Goal: Task Accomplishment & Management: Manage account settings

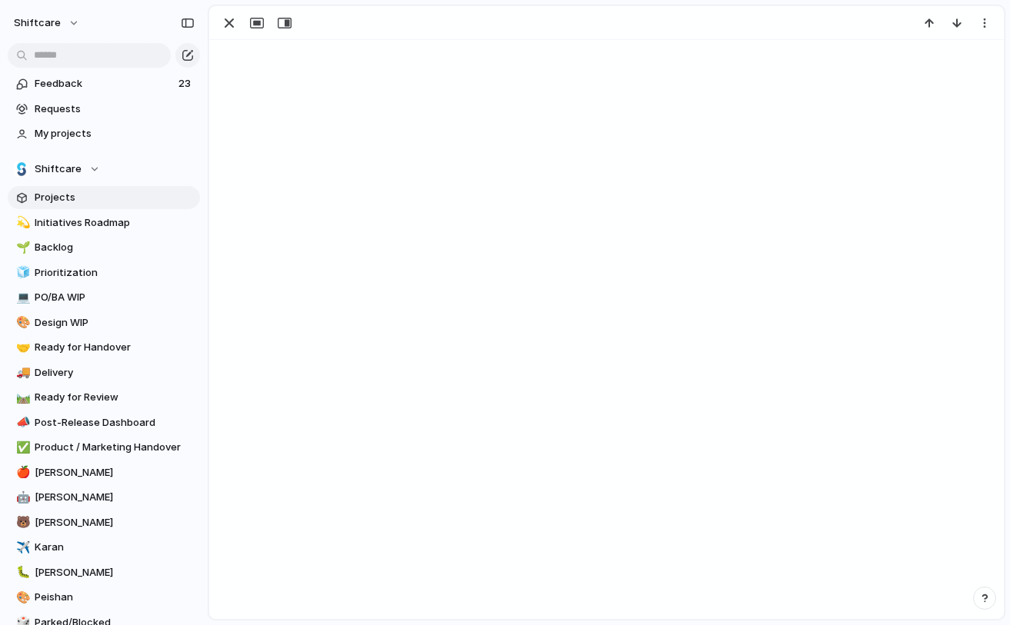
click at [107, 200] on span "Projects" at bounding box center [115, 197] width 160 height 15
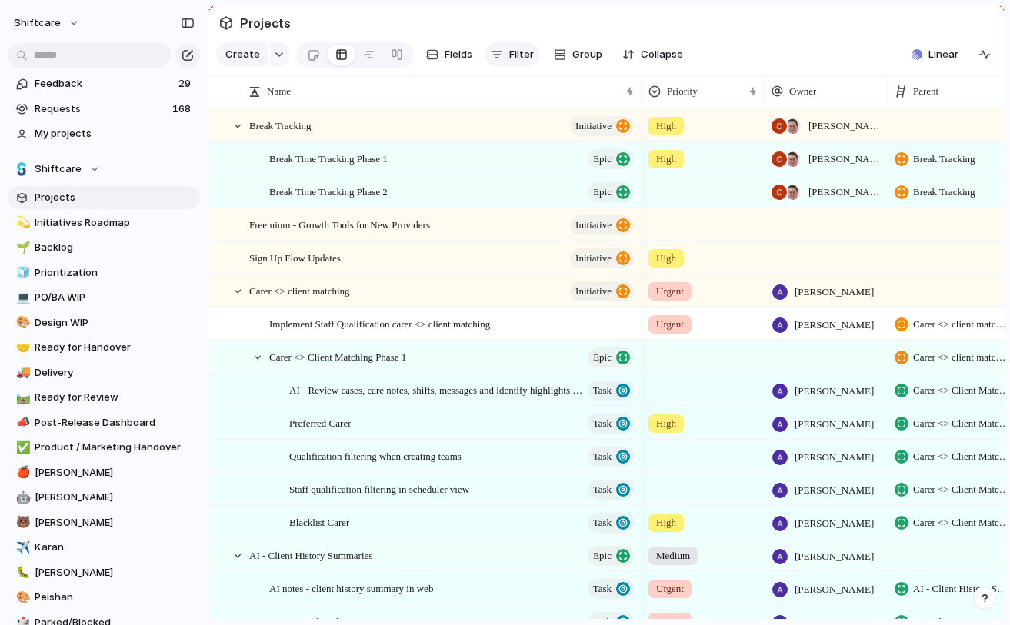
click at [499, 56] on div "button" at bounding box center [497, 54] width 12 height 12
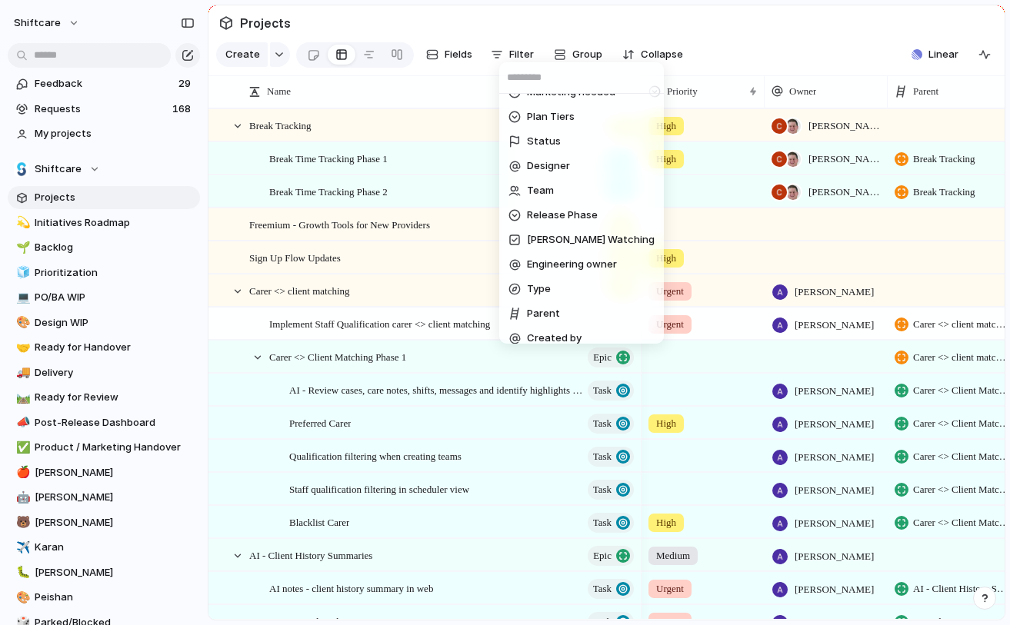
scroll to position [535, 0]
click at [565, 165] on span "Designer" at bounding box center [548, 165] width 43 height 15
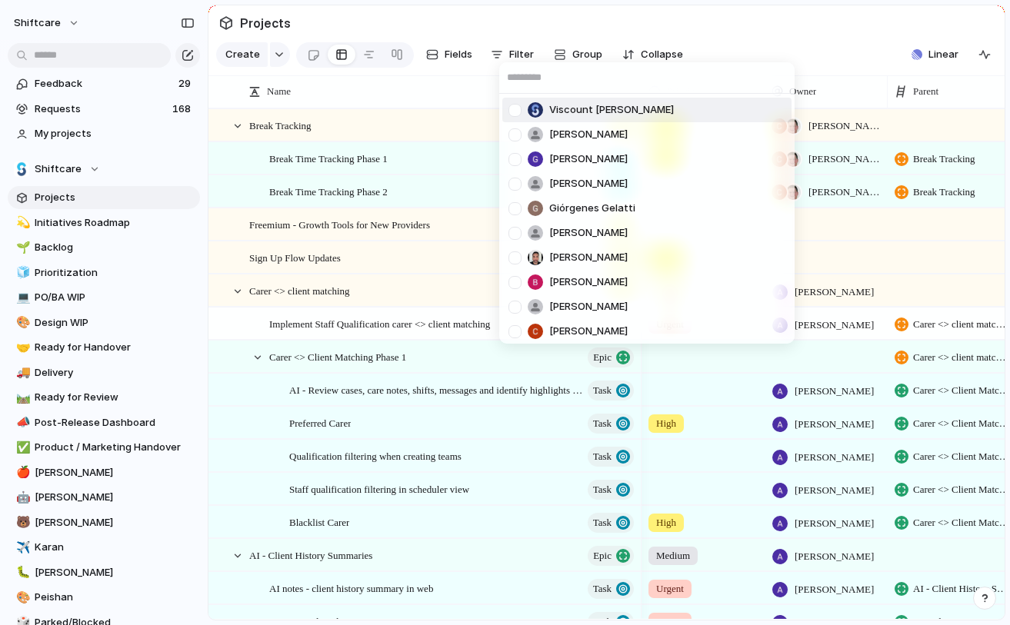
click at [582, 108] on span "Viscount [PERSON_NAME]" at bounding box center [611, 109] width 125 height 15
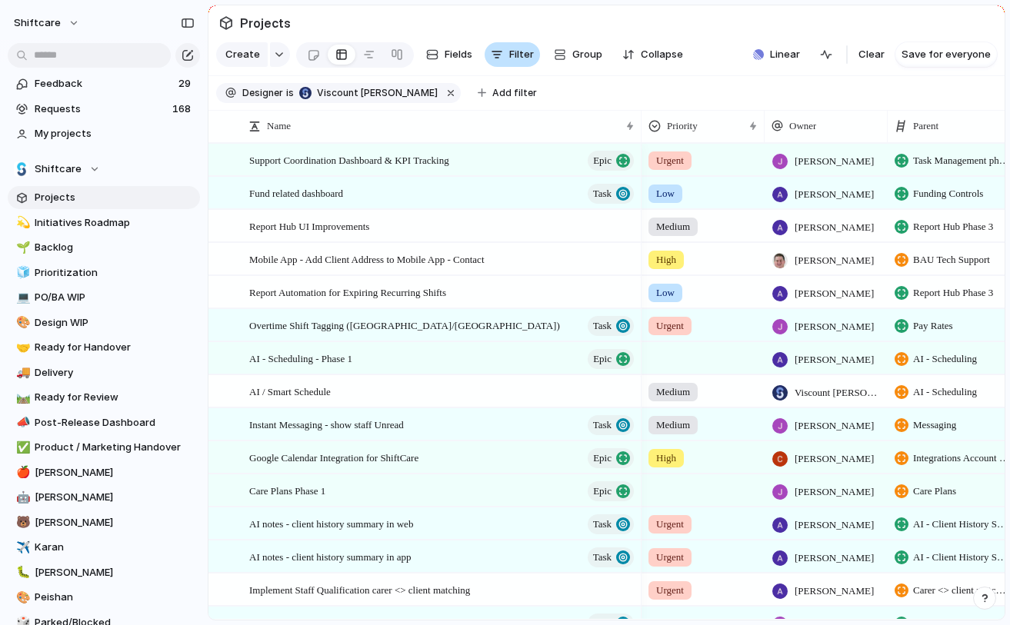
click at [519, 51] on span "Filter" at bounding box center [521, 54] width 25 height 15
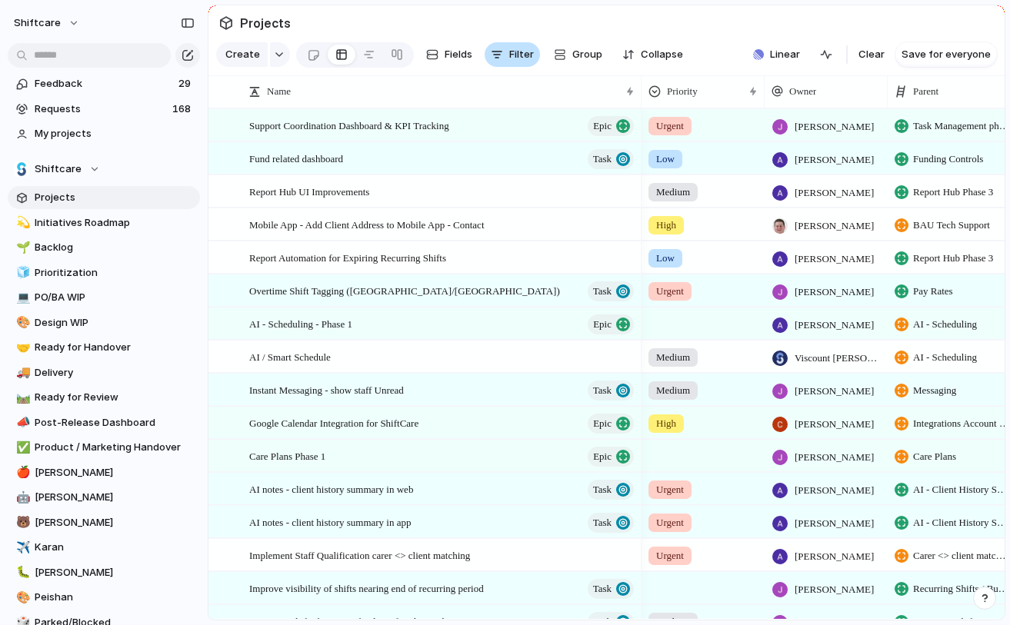
click at [519, 51] on span "Filter" at bounding box center [521, 54] width 25 height 15
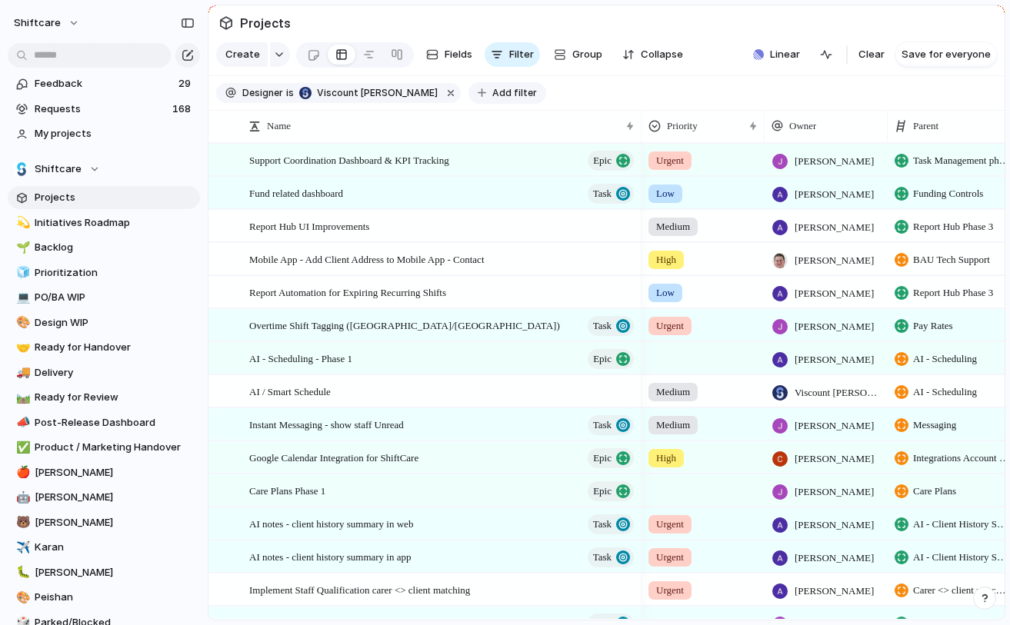
click at [492, 90] on span "Add filter" at bounding box center [514, 93] width 45 height 14
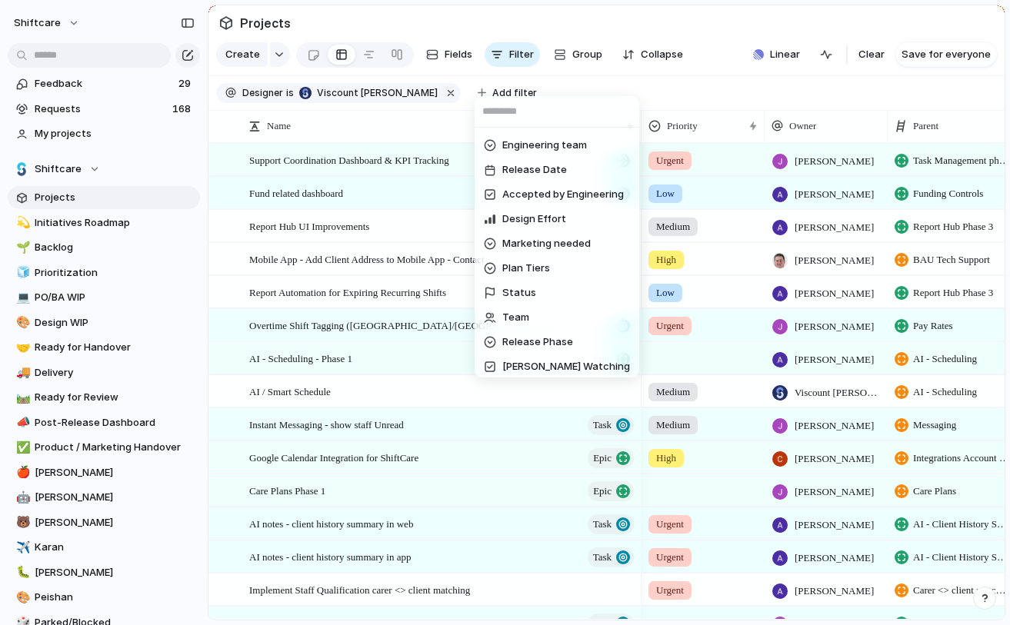
scroll to position [424, 0]
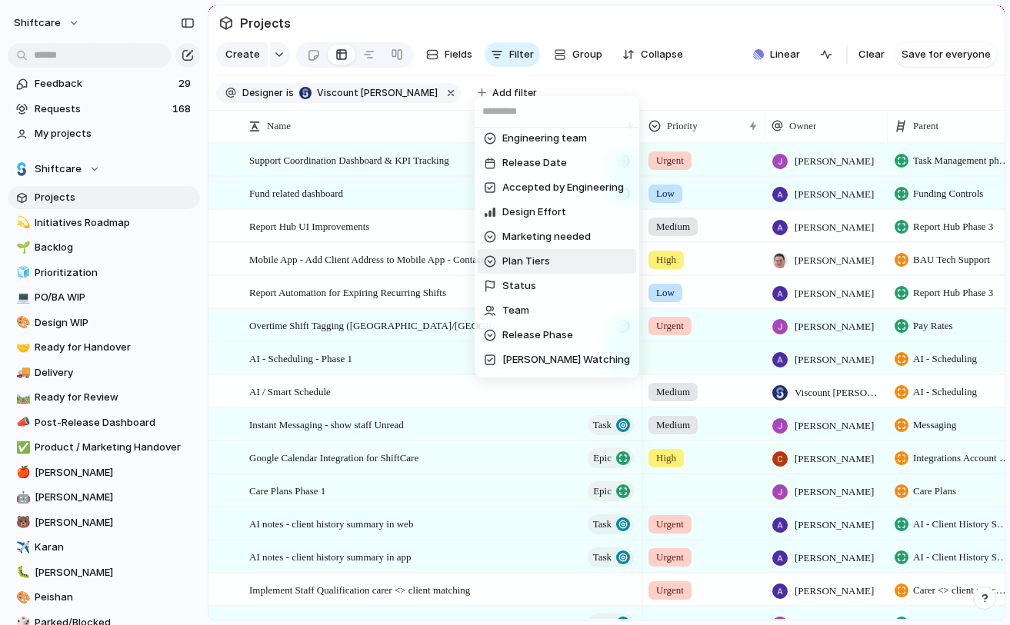
click at [784, 109] on div "Description Start date Impact Design ready Target date Eng. Effort Priority Own…" at bounding box center [505, 312] width 1010 height 625
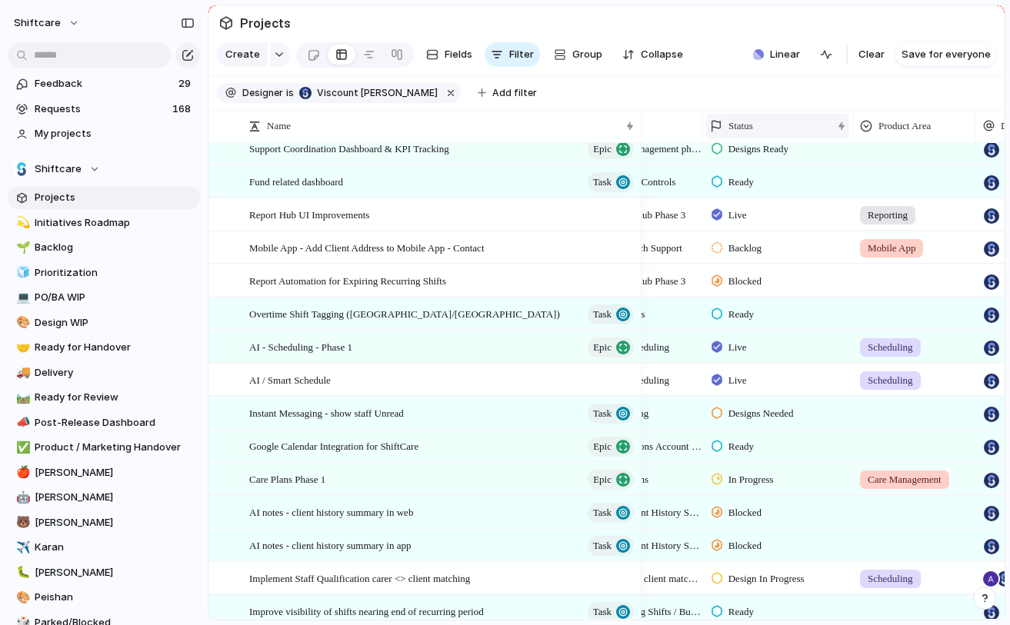
scroll to position [0, 273]
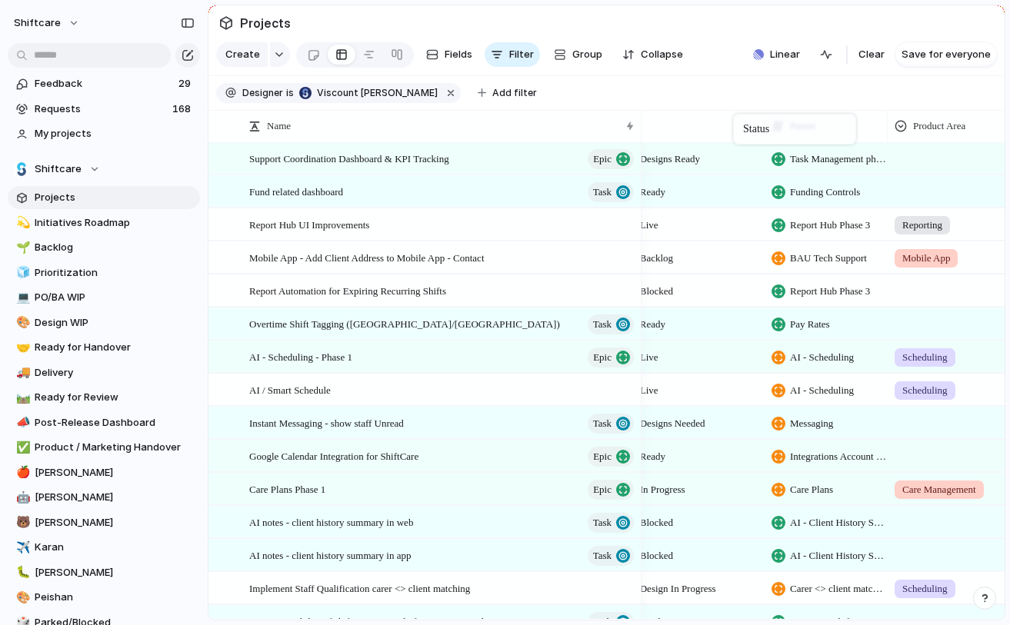
drag, startPoint x: 802, startPoint y: 119, endPoint x: 741, endPoint y: 117, distance: 60.8
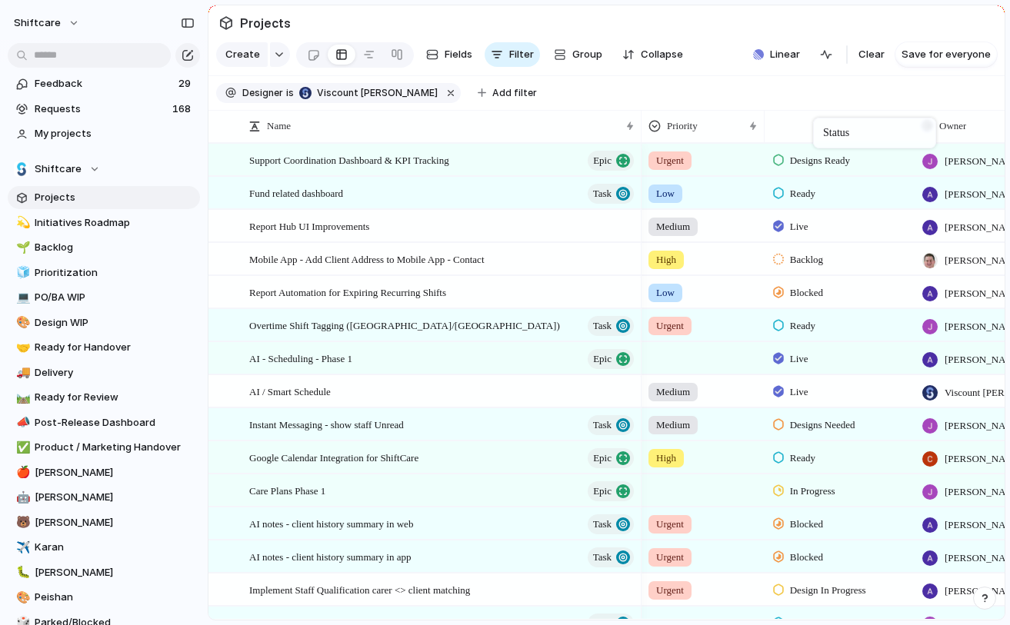
drag, startPoint x: 917, startPoint y: 124, endPoint x: 821, endPoint y: 121, distance: 96.2
click at [719, 125] on div "Priority" at bounding box center [696, 125] width 95 height 15
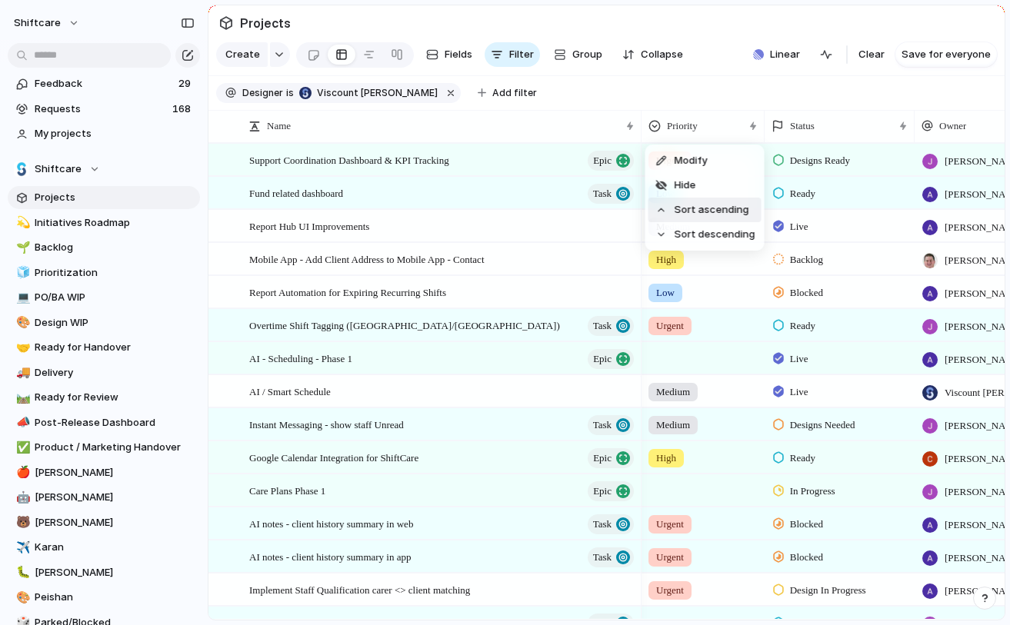
click at [703, 216] on span "Sort ascending" at bounding box center [712, 209] width 75 height 15
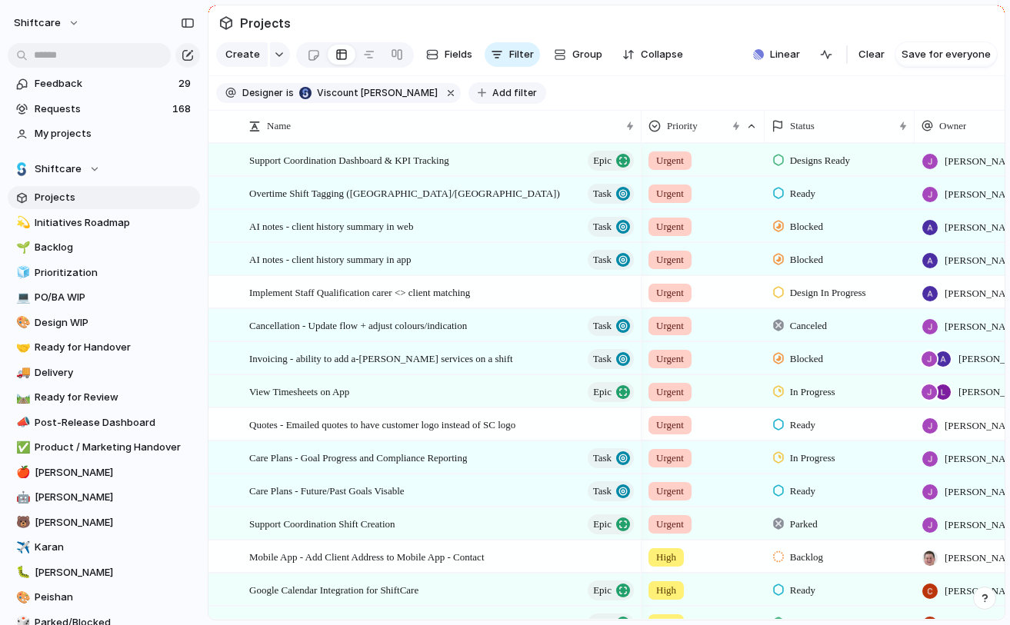
click at [474, 85] on button "Add filter" at bounding box center [508, 93] width 78 height 22
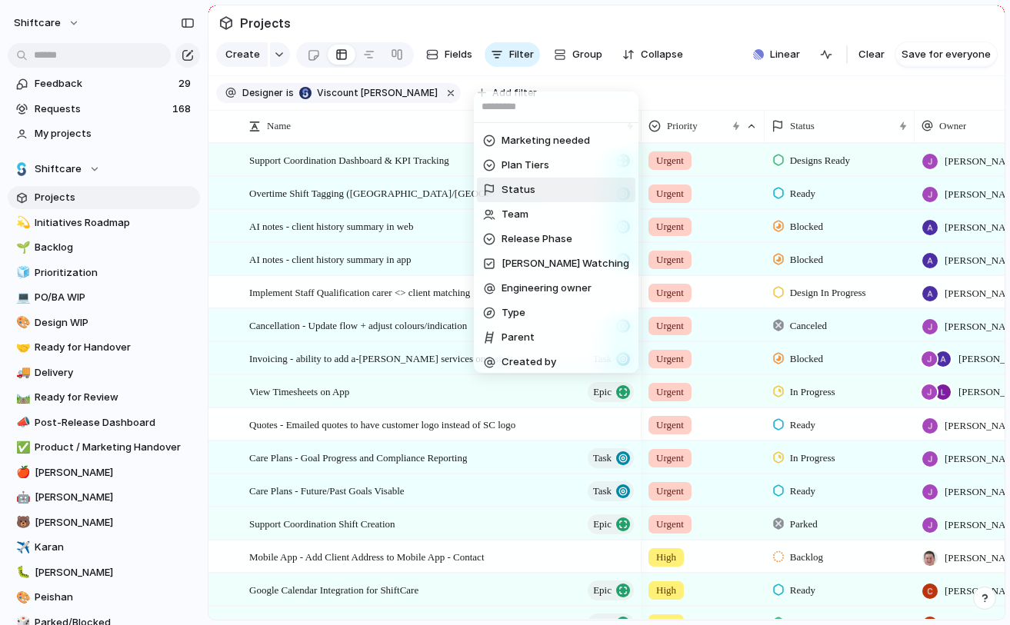
click at [559, 195] on li "Status" at bounding box center [556, 190] width 158 height 25
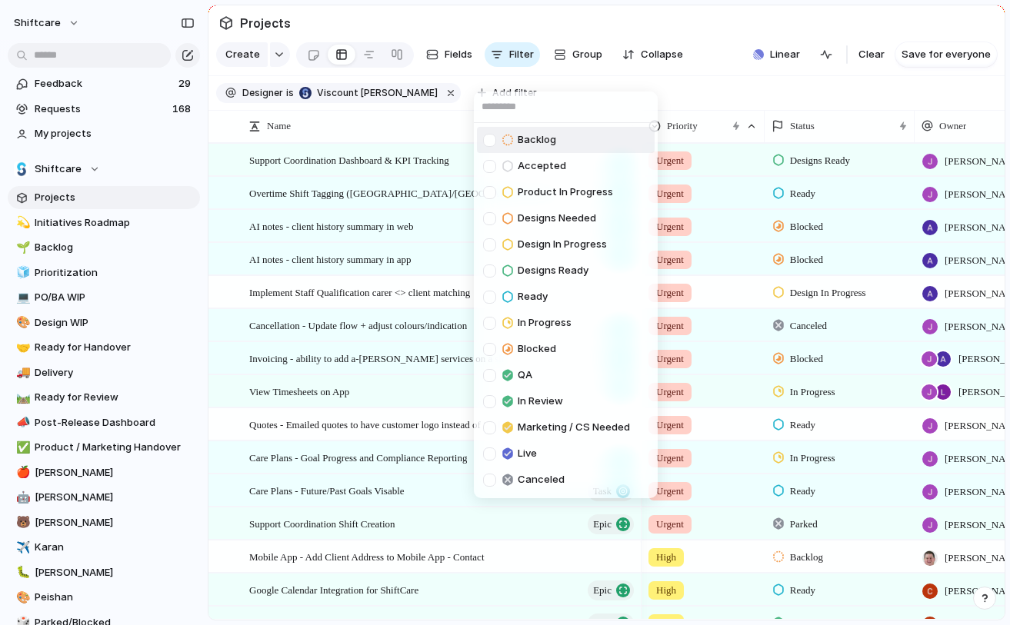
click at [542, 147] on span "Backlog" at bounding box center [537, 139] width 38 height 15
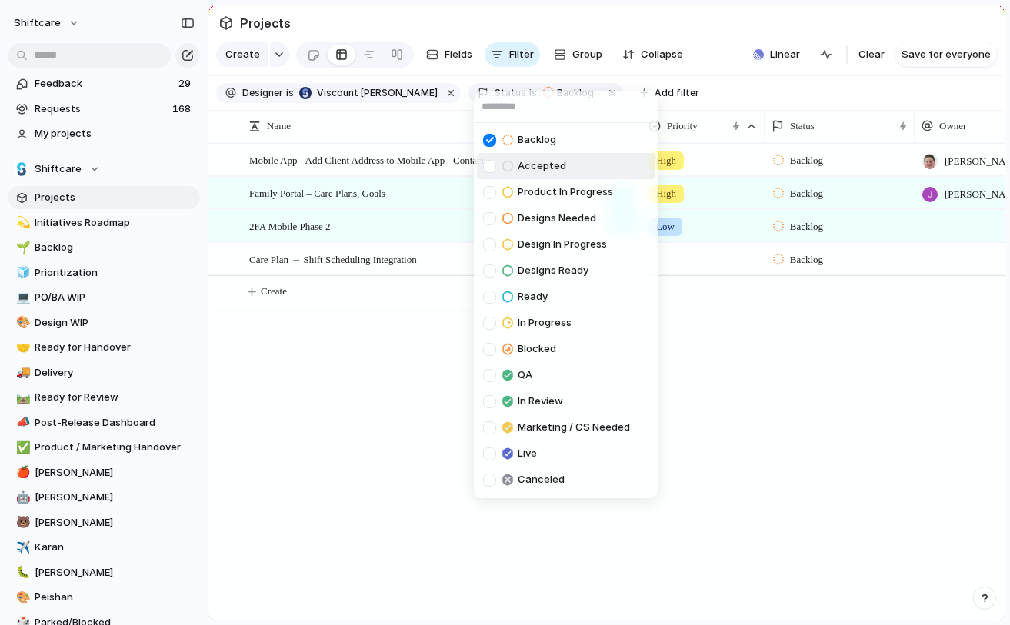
click at [539, 162] on span "Accepted" at bounding box center [542, 165] width 48 height 15
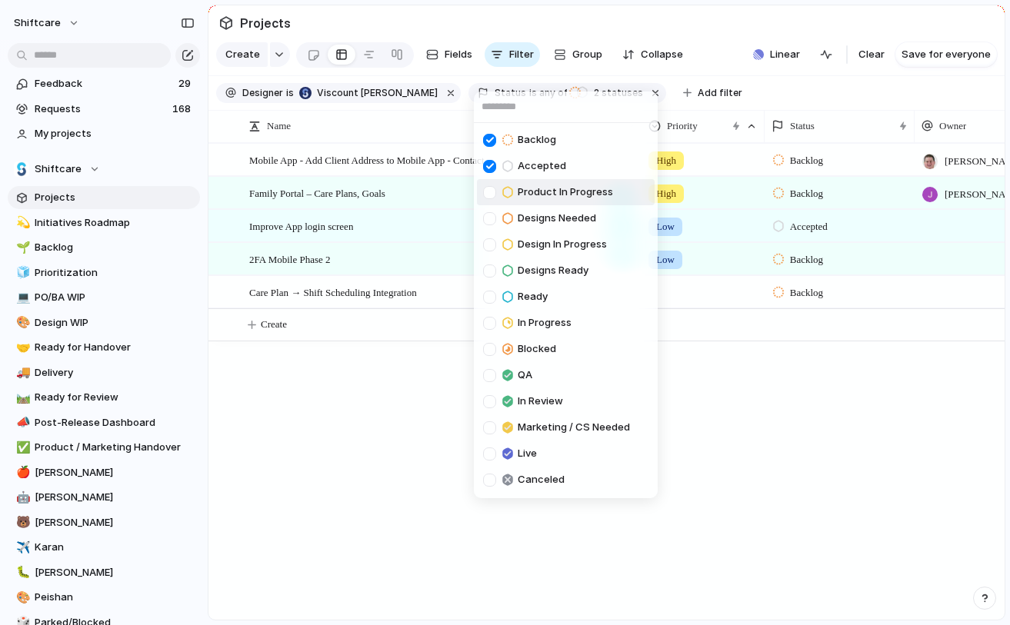
click at [548, 197] on span "Product In Progress" at bounding box center [565, 192] width 95 height 15
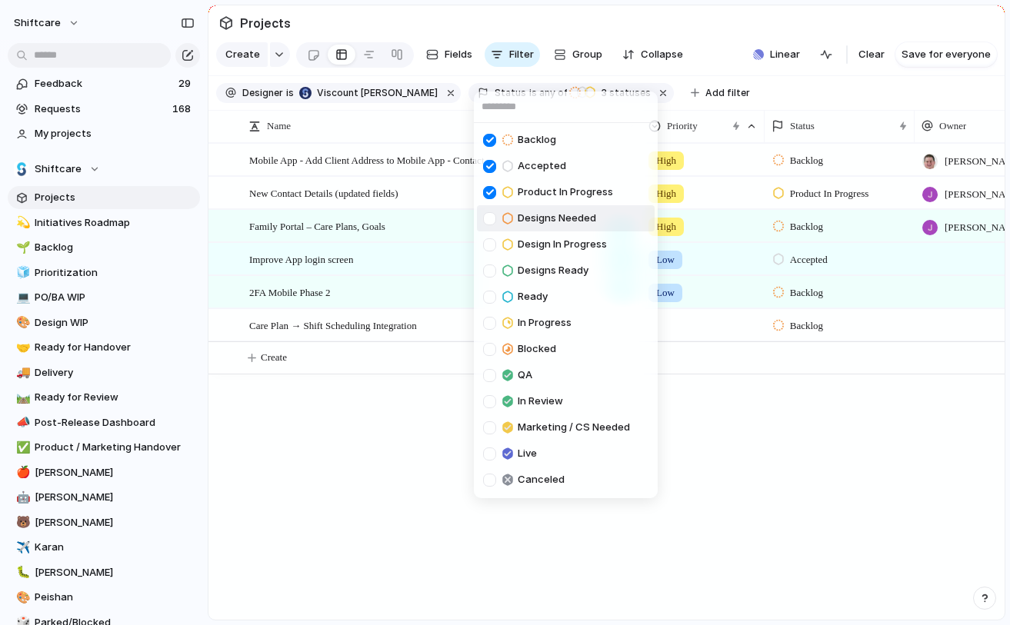
click at [549, 225] on span "Designs Needed" at bounding box center [557, 218] width 78 height 15
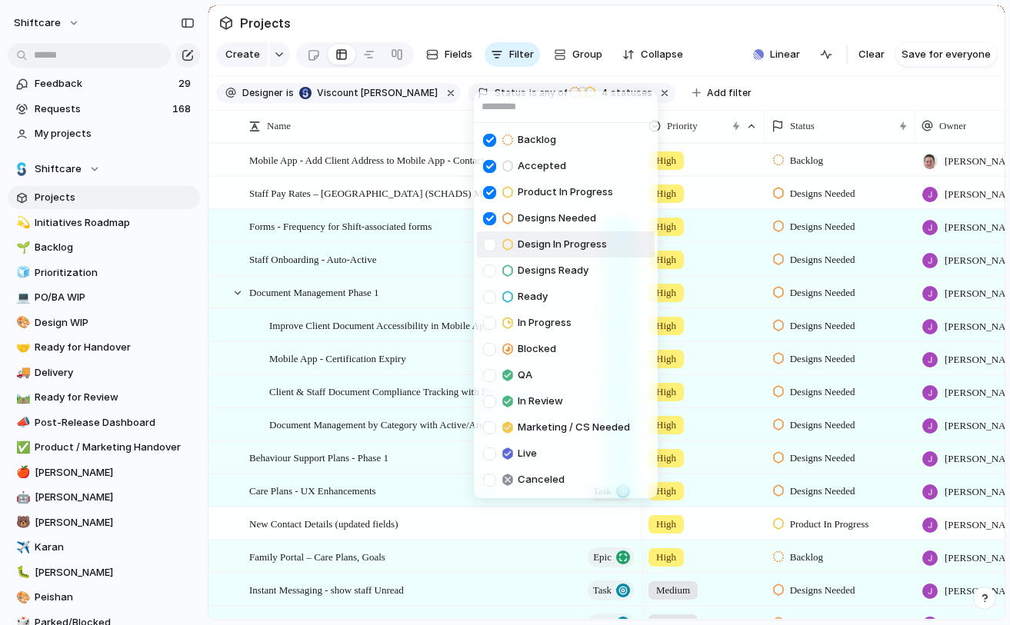
click at [552, 249] on span "Design In Progress" at bounding box center [562, 244] width 89 height 15
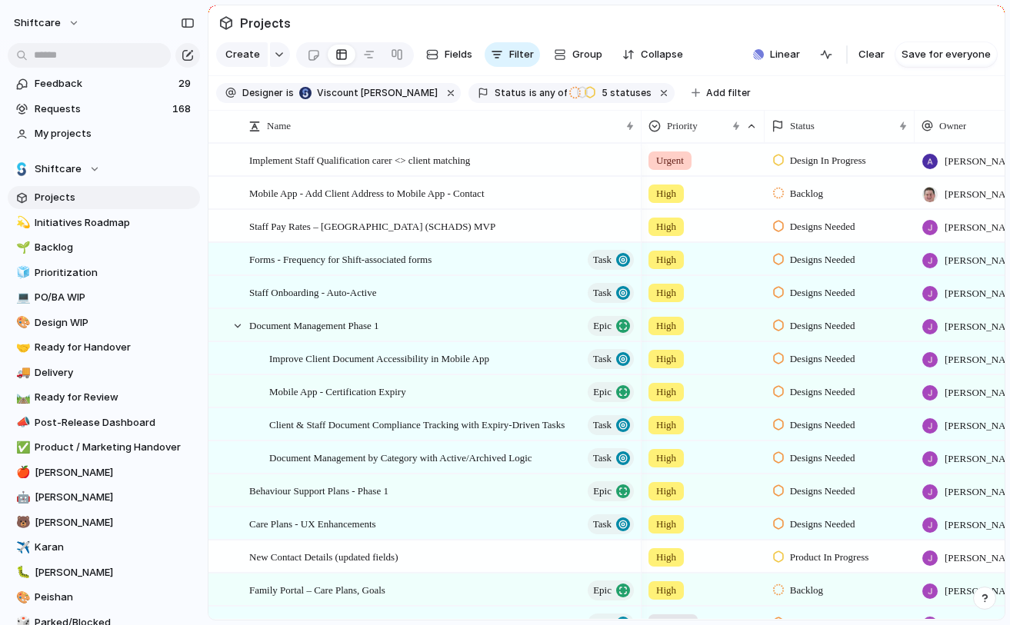
click at [822, 91] on div "Backlog Accepted Product In Progress Designs Needed Design In Progress Designs …" at bounding box center [505, 312] width 1010 height 625
click at [362, 254] on span "Forms - Frequency for Shift-associated forms" at bounding box center [340, 259] width 182 height 18
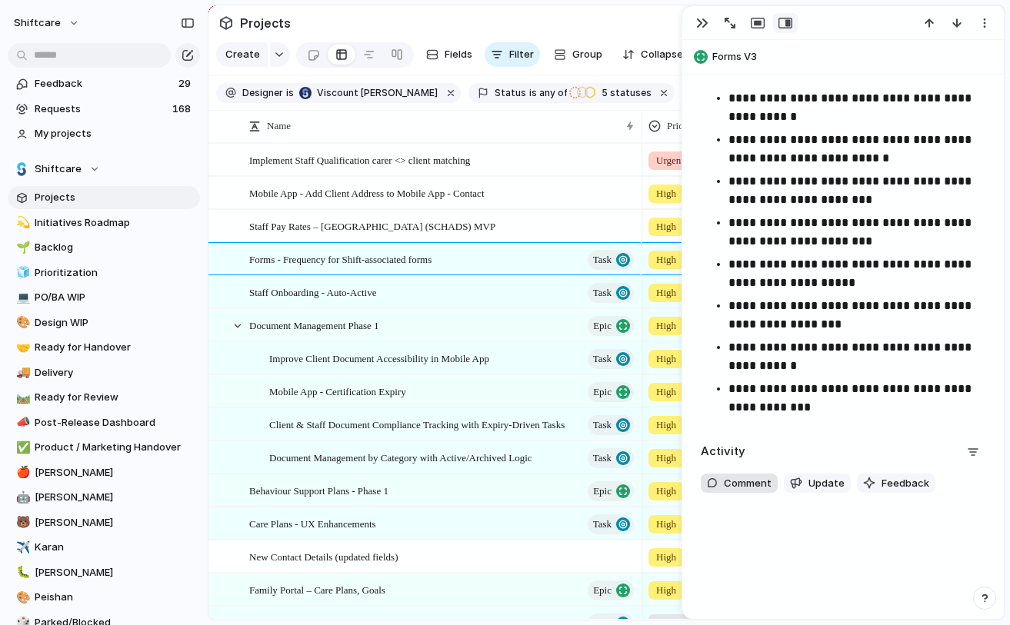
click at [731, 482] on span "Comment" at bounding box center [748, 483] width 48 height 15
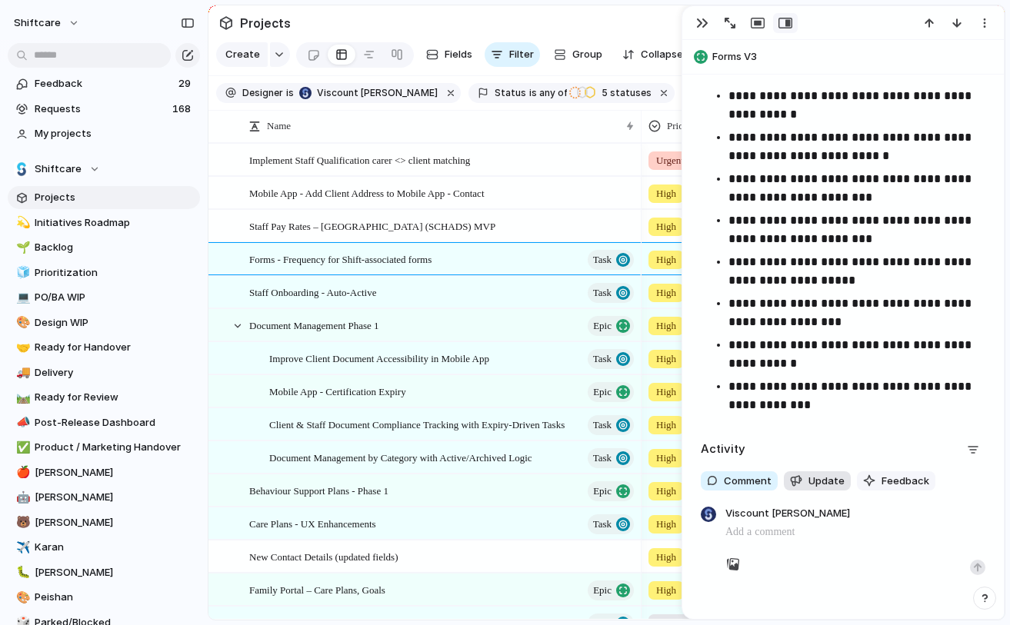
click at [825, 476] on span "Update" at bounding box center [827, 481] width 36 height 15
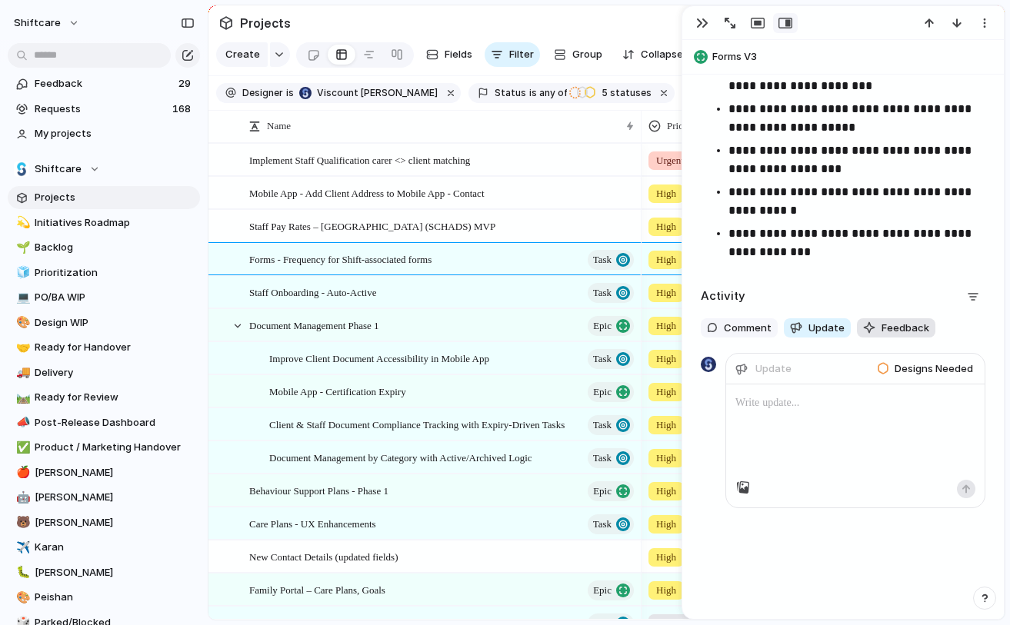
click at [884, 325] on span "Feedback" at bounding box center [906, 328] width 48 height 15
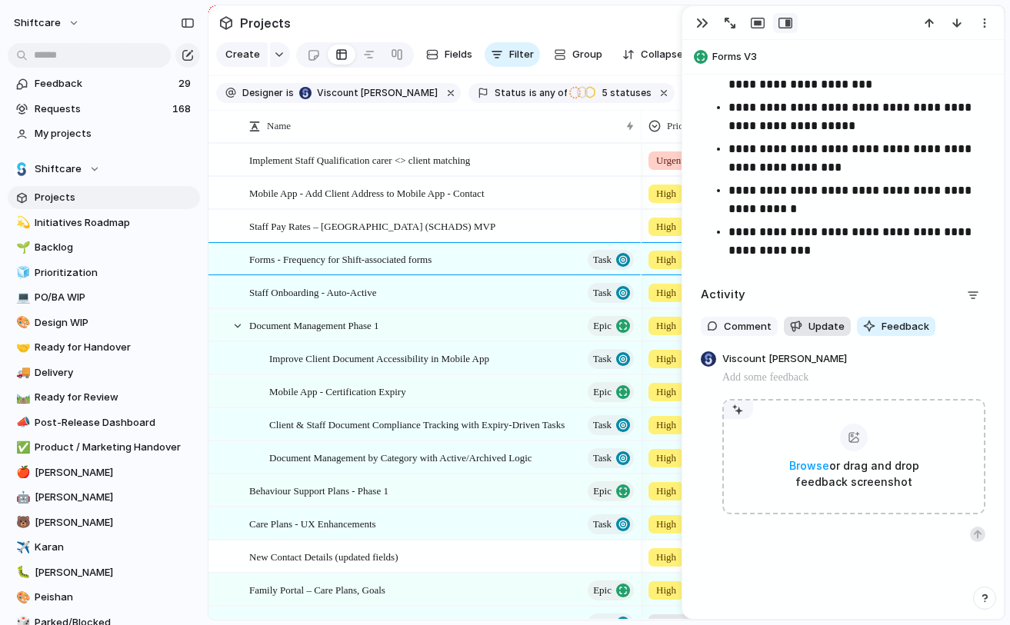
click at [819, 324] on span "Update" at bounding box center [827, 326] width 36 height 15
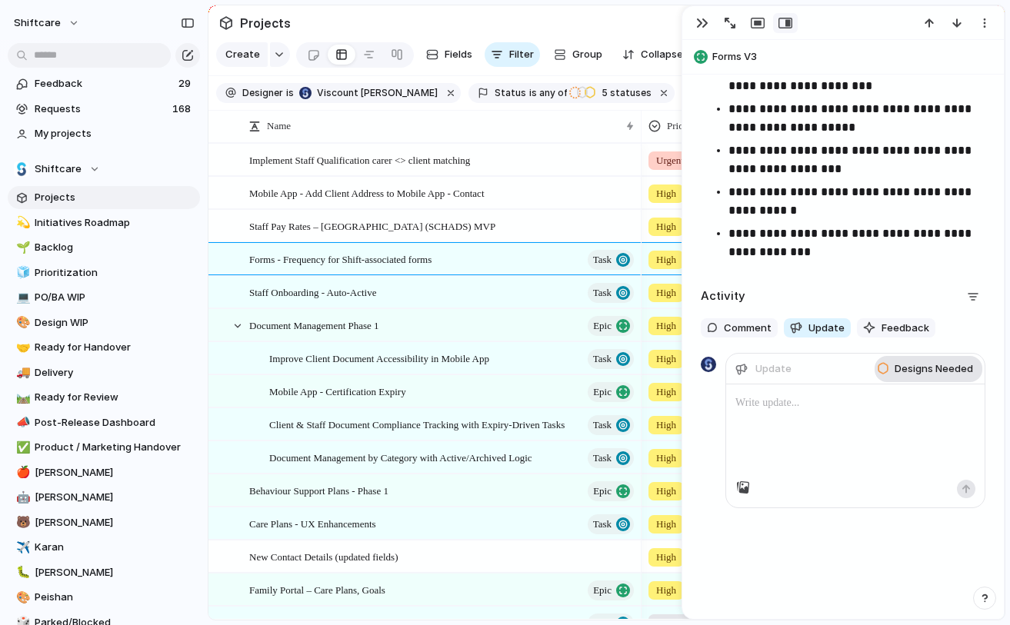
click at [899, 375] on span "Designs Needed" at bounding box center [934, 369] width 78 height 15
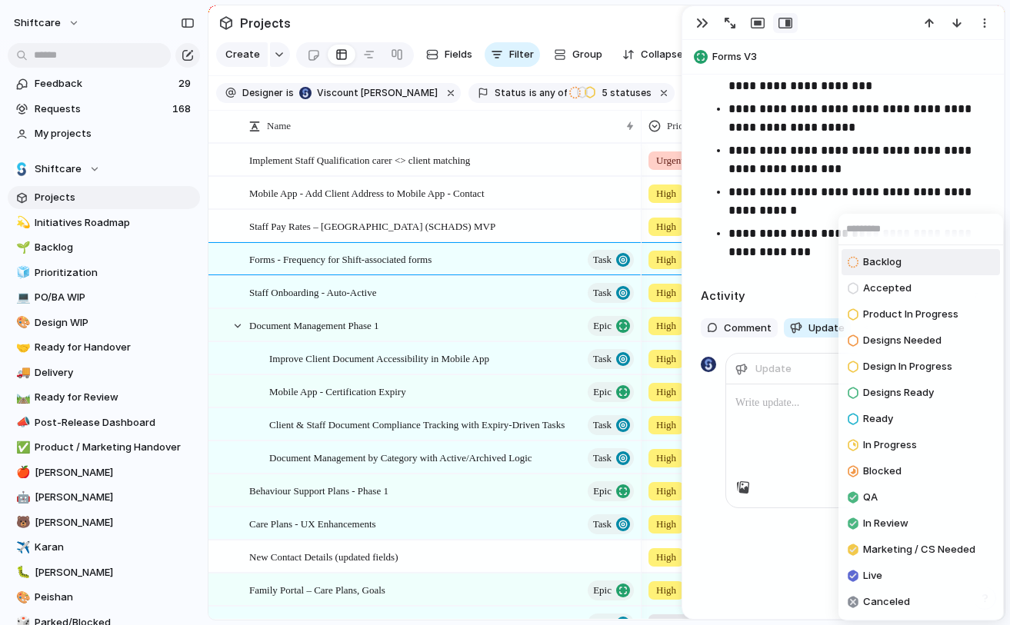
click at [789, 424] on div "Backlog Accepted Product In Progress Designs Needed Design In Progress Designs …" at bounding box center [505, 312] width 1010 height 625
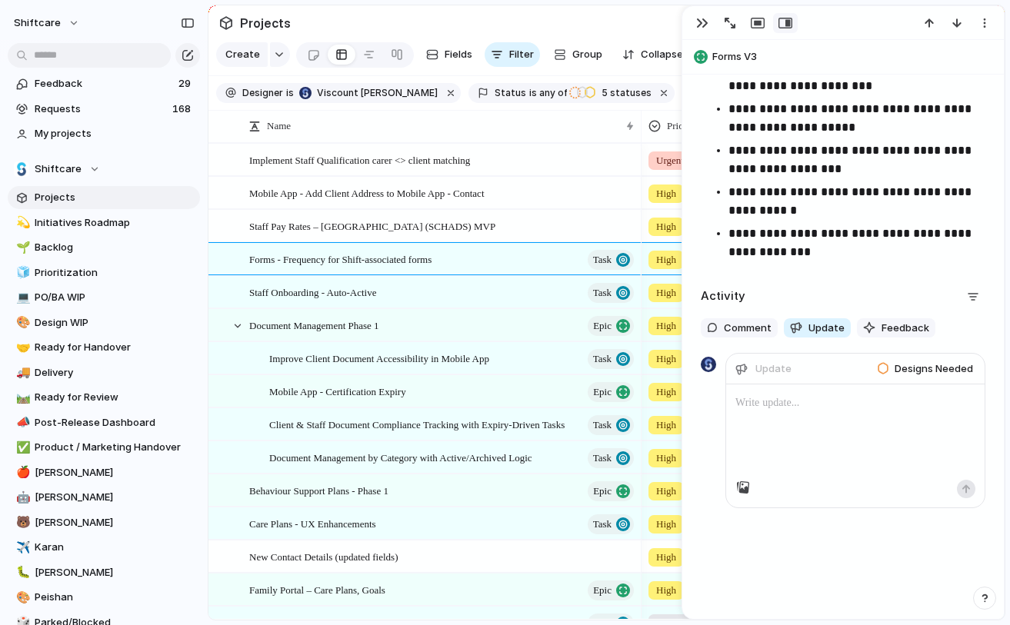
click at [789, 424] on div at bounding box center [855, 432] width 258 height 95
click at [747, 327] on span "Comment" at bounding box center [748, 328] width 48 height 15
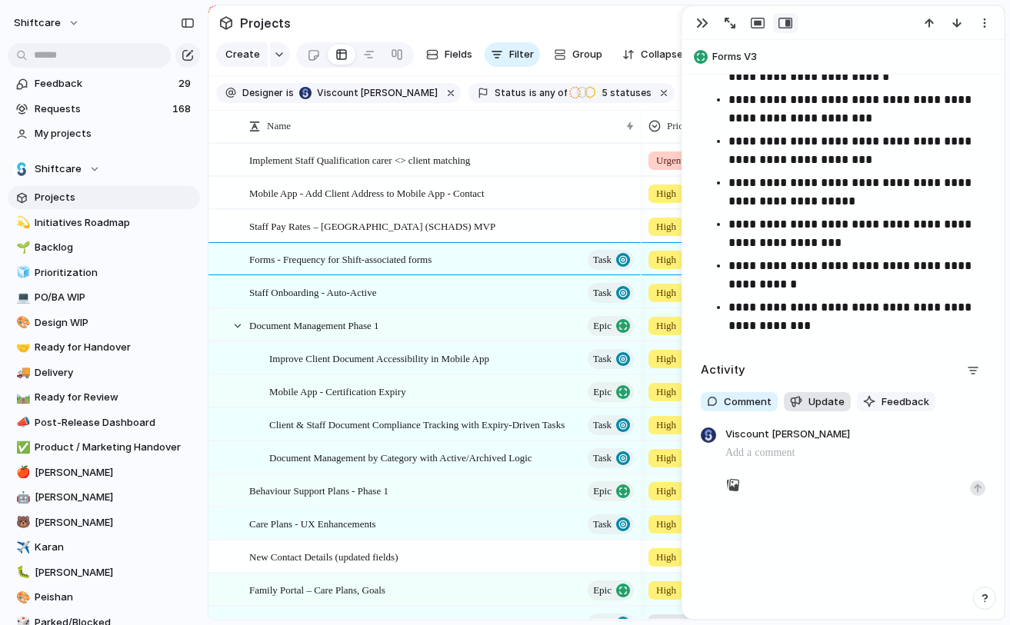
click at [802, 396] on button "Update" at bounding box center [817, 402] width 67 height 20
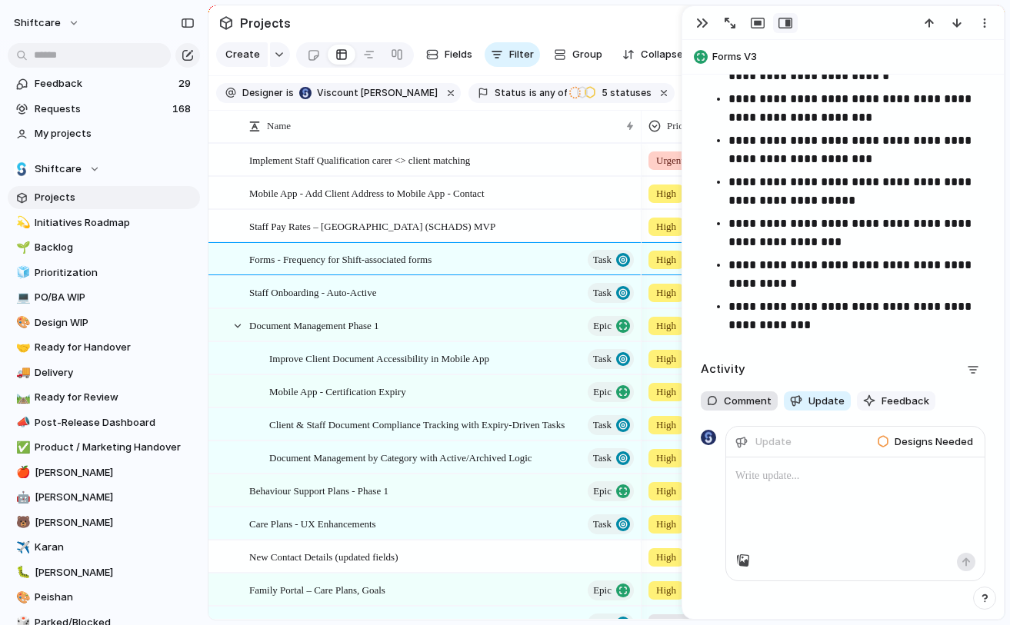
click at [734, 405] on span "Comment" at bounding box center [748, 401] width 48 height 15
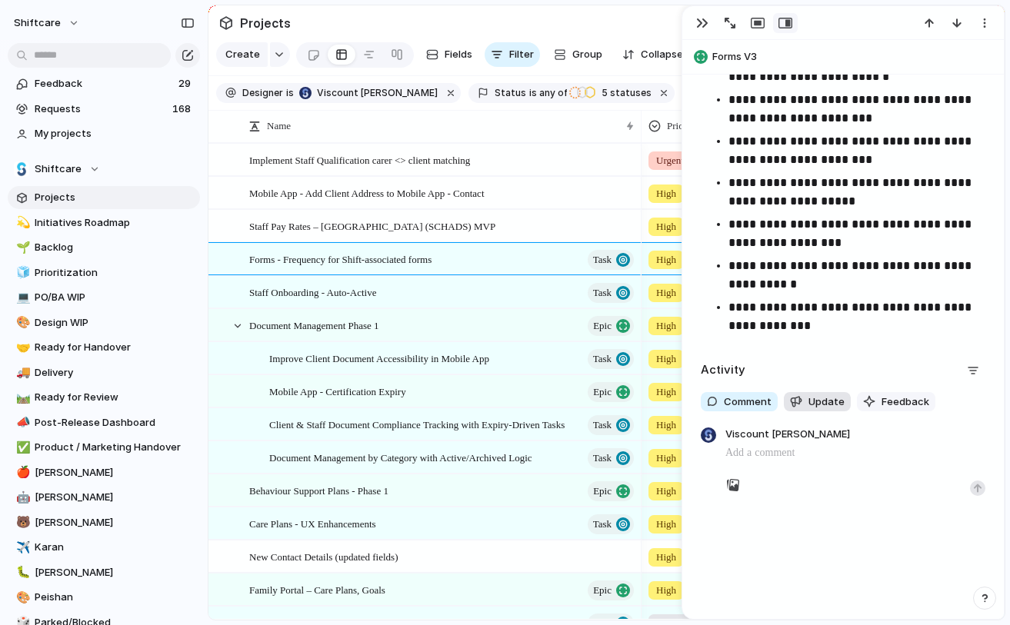
click at [802, 409] on button "Update" at bounding box center [817, 402] width 67 height 20
